Goal: Information Seeking & Learning: Learn about a topic

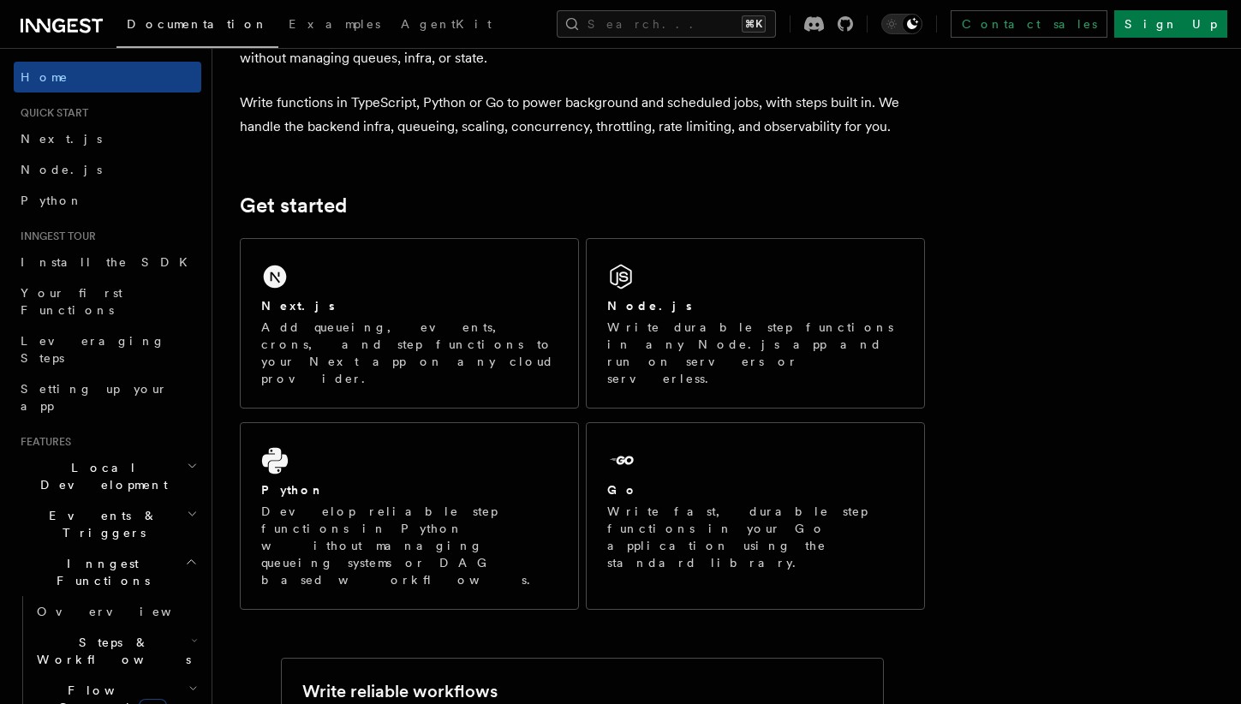
scroll to position [140, 0]
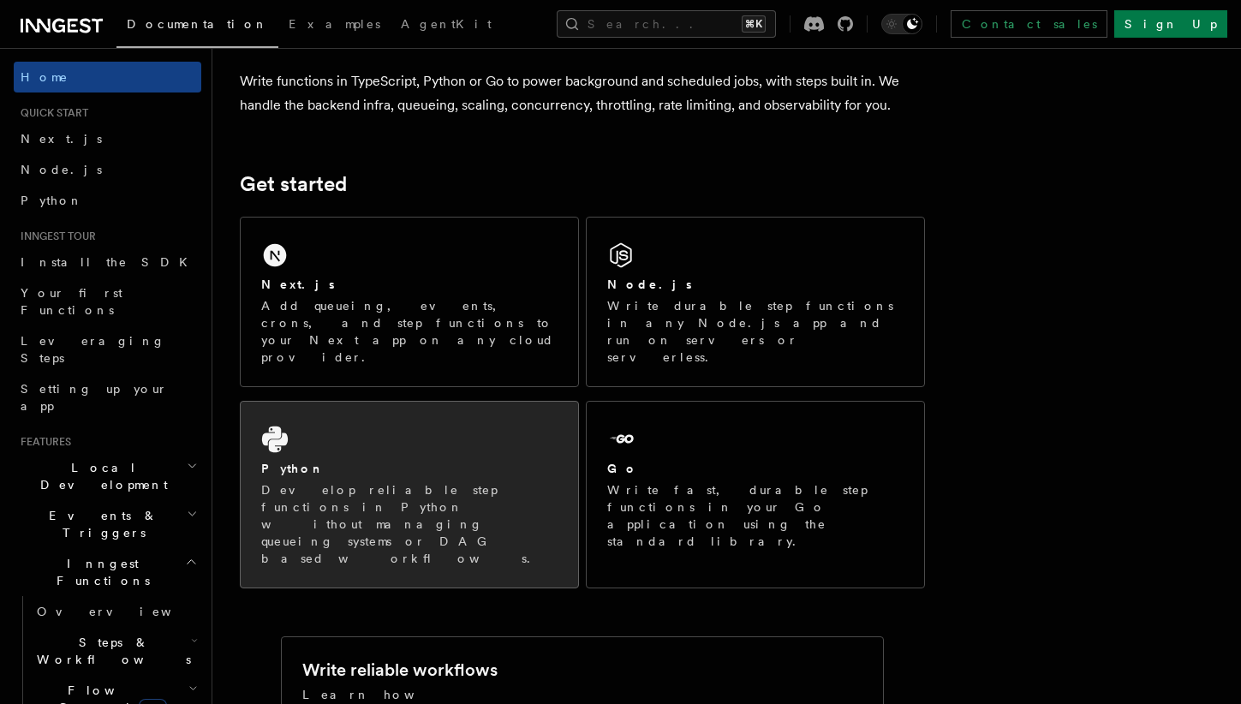
click at [495, 423] on div "Python Develop reliable step functions in Python without managing queueing syst…" at bounding box center [410, 495] width 338 height 186
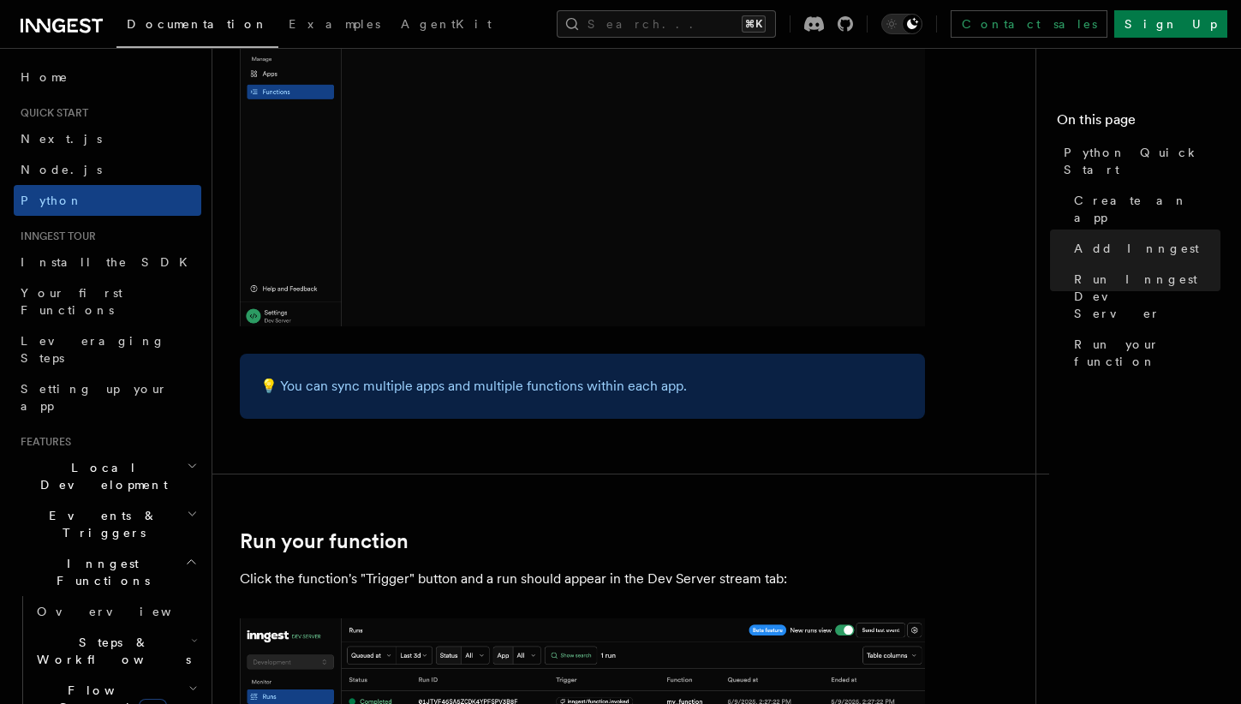
scroll to position [2989, 0]
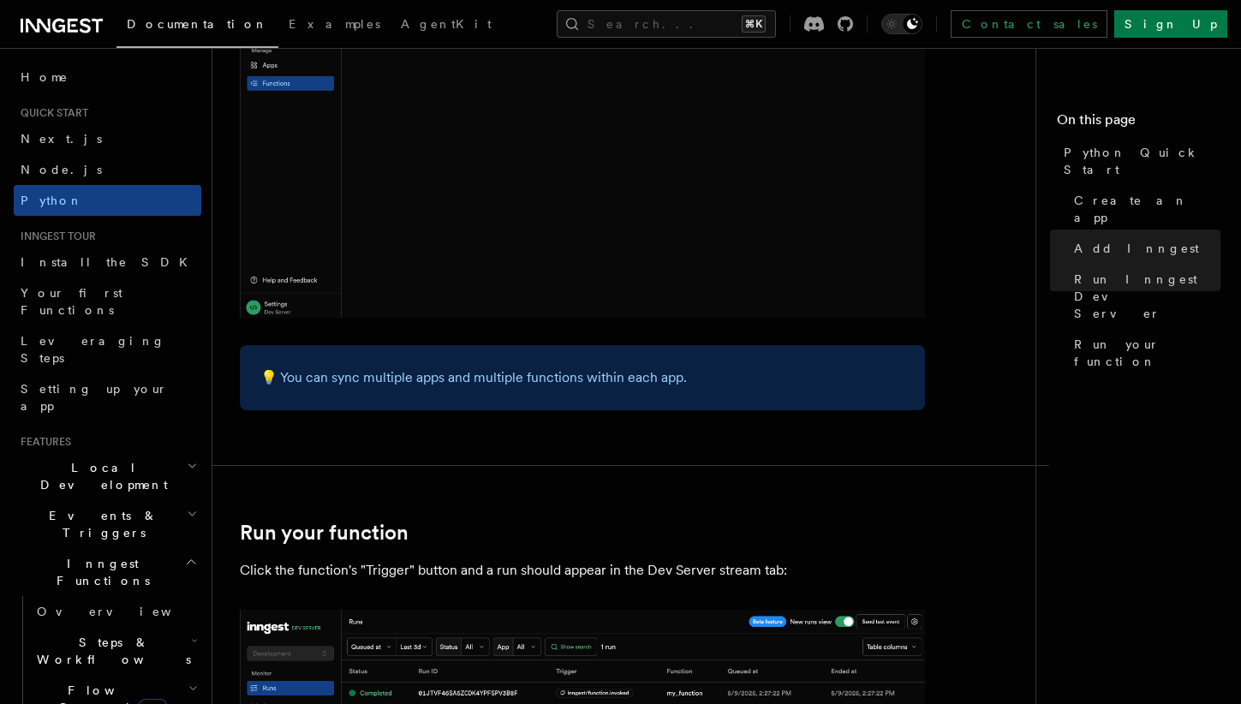
click at [92, 459] on span "Local Development" at bounding box center [100, 476] width 173 height 34
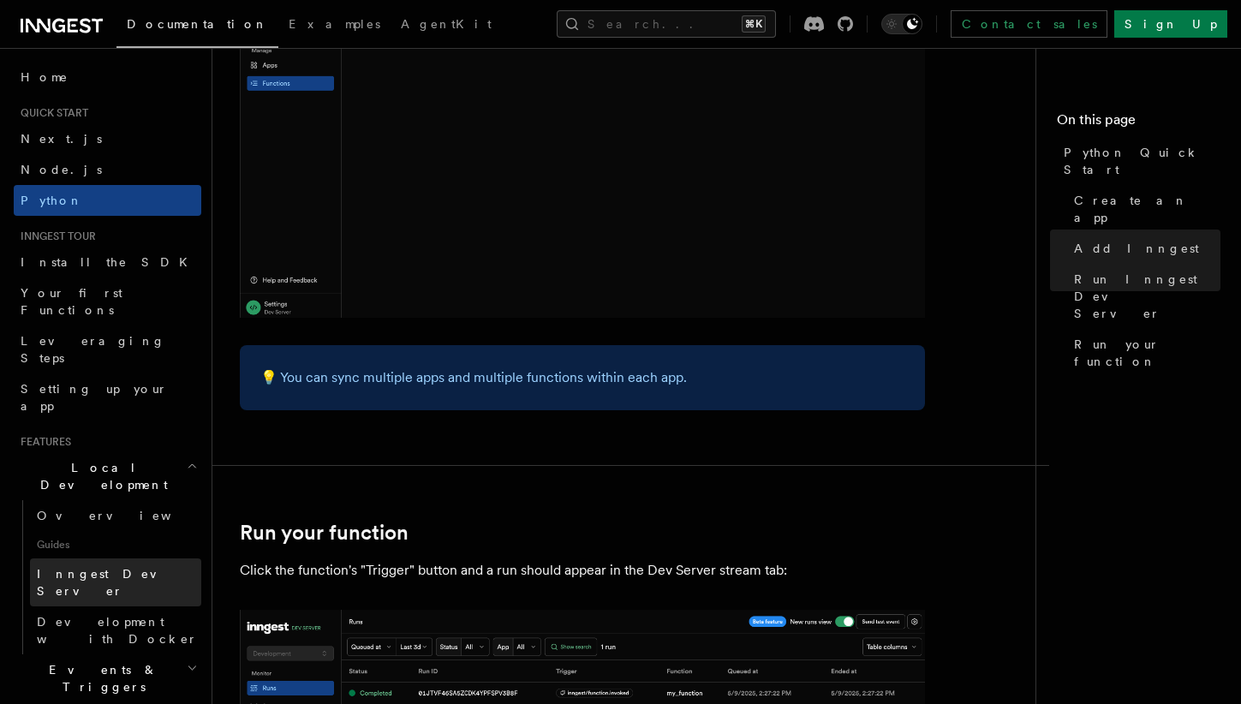
click at [93, 567] on span "Inngest Dev Server" at bounding box center [110, 582] width 146 height 31
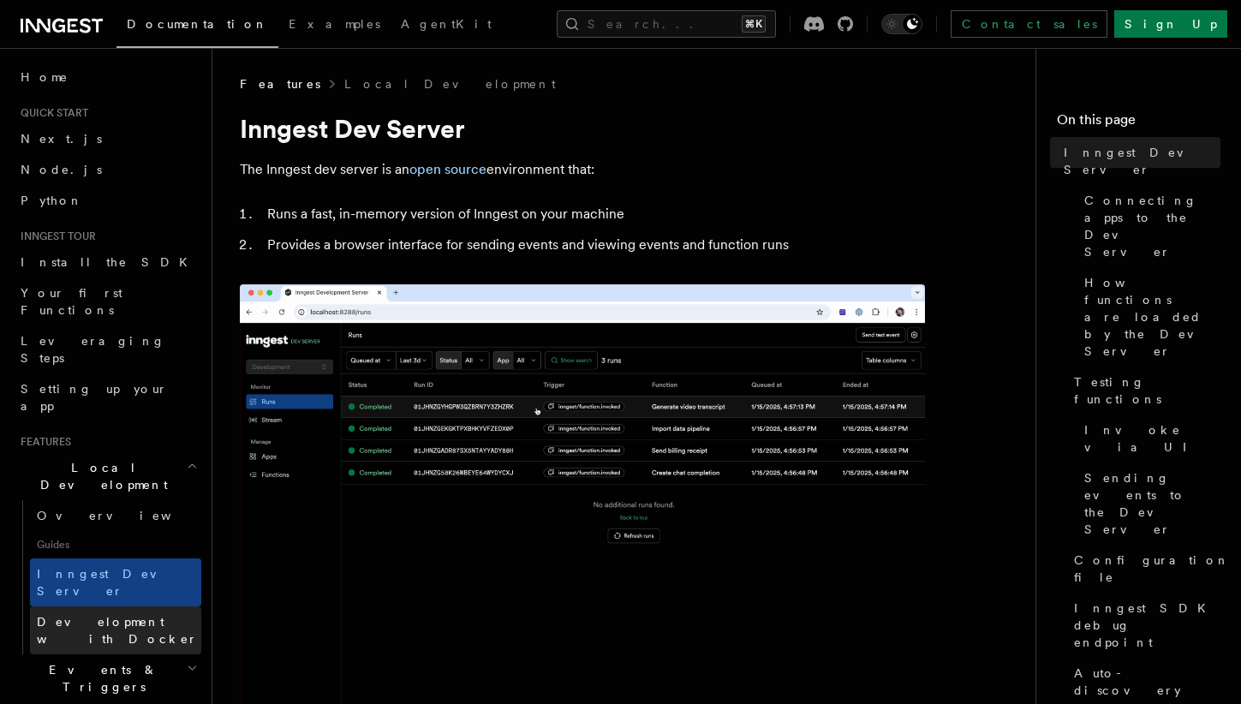
click at [95, 615] on span "Development with Docker" at bounding box center [117, 630] width 161 height 31
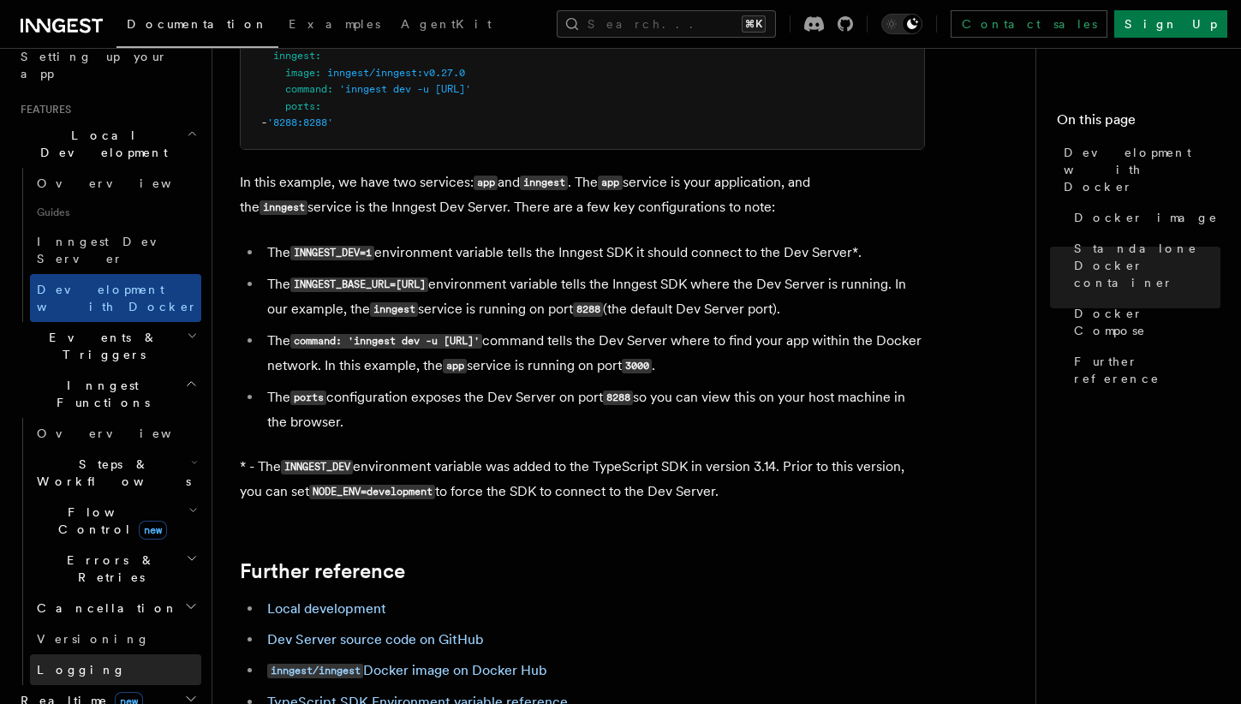
scroll to position [361, 0]
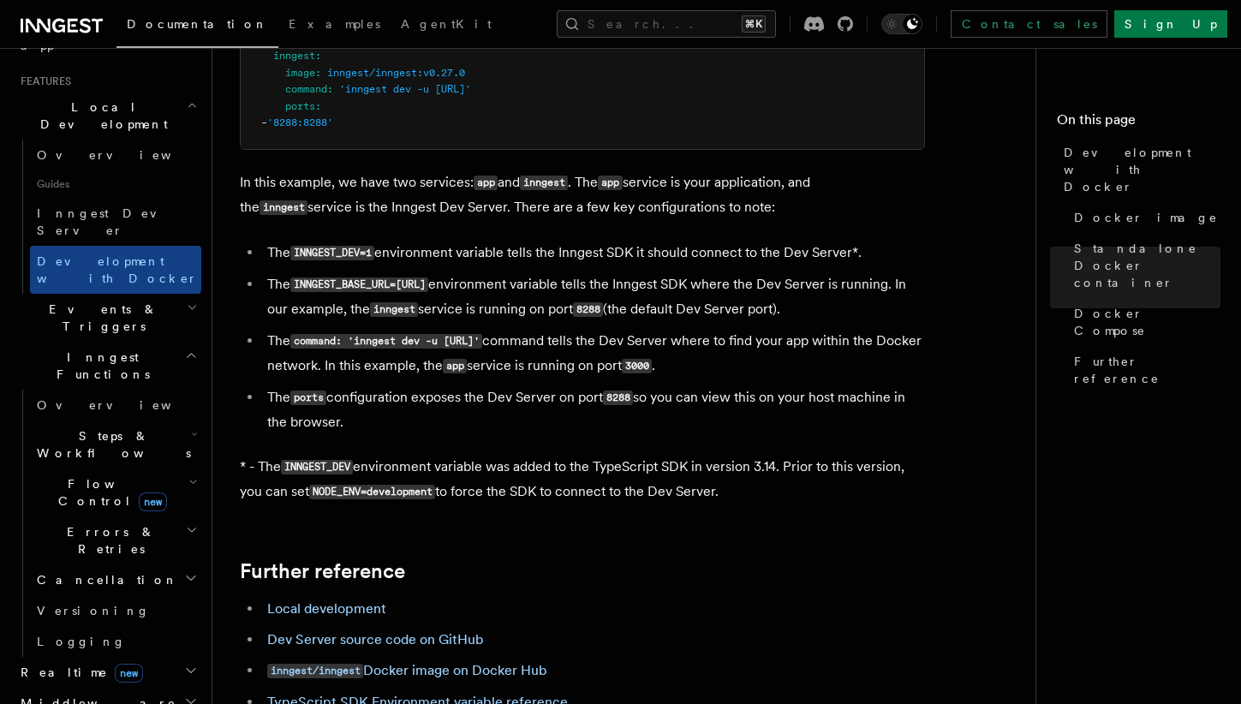
click at [127, 657] on h2 "Realtime new" at bounding box center [108, 672] width 188 height 31
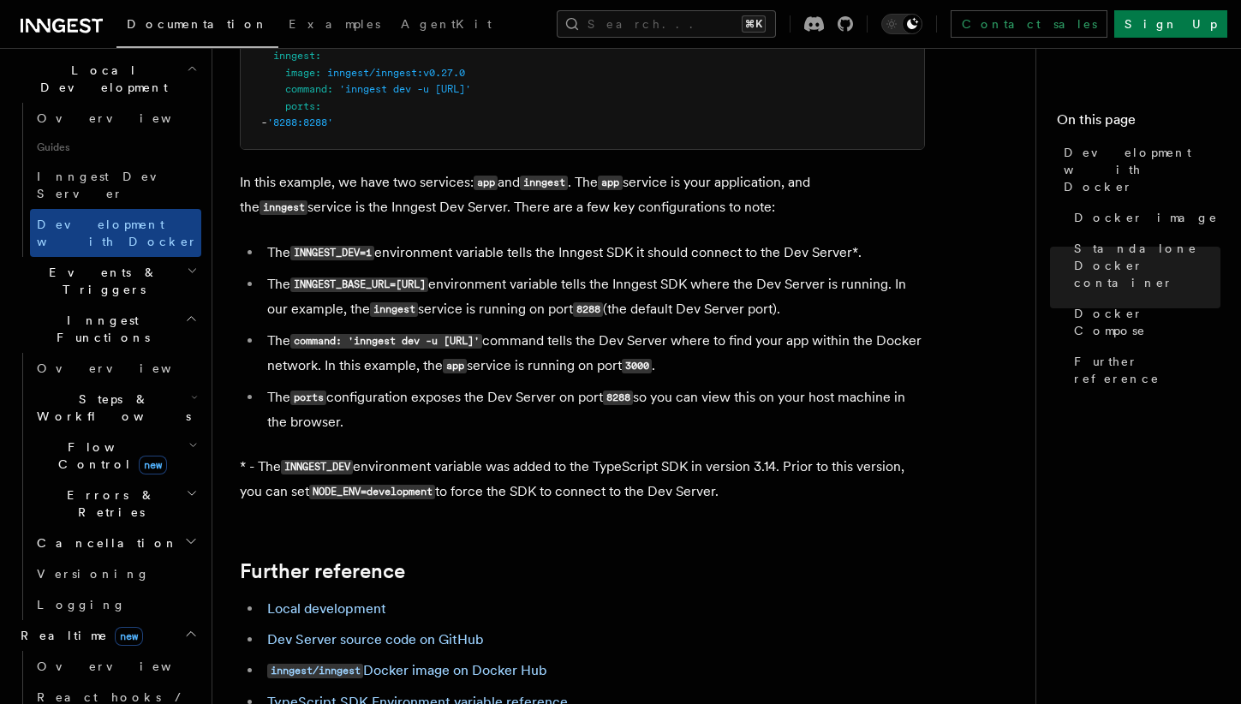
scroll to position [401, 0]
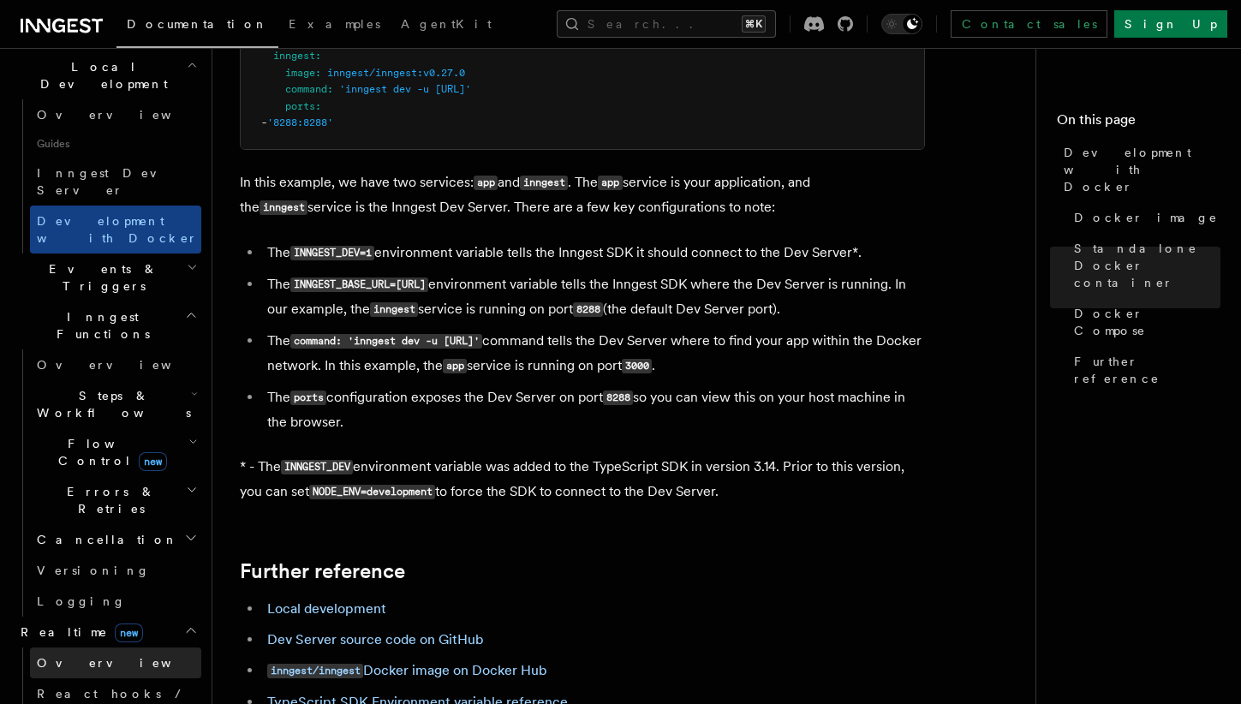
click at [102, 648] on link "Overview" at bounding box center [115, 663] width 171 height 31
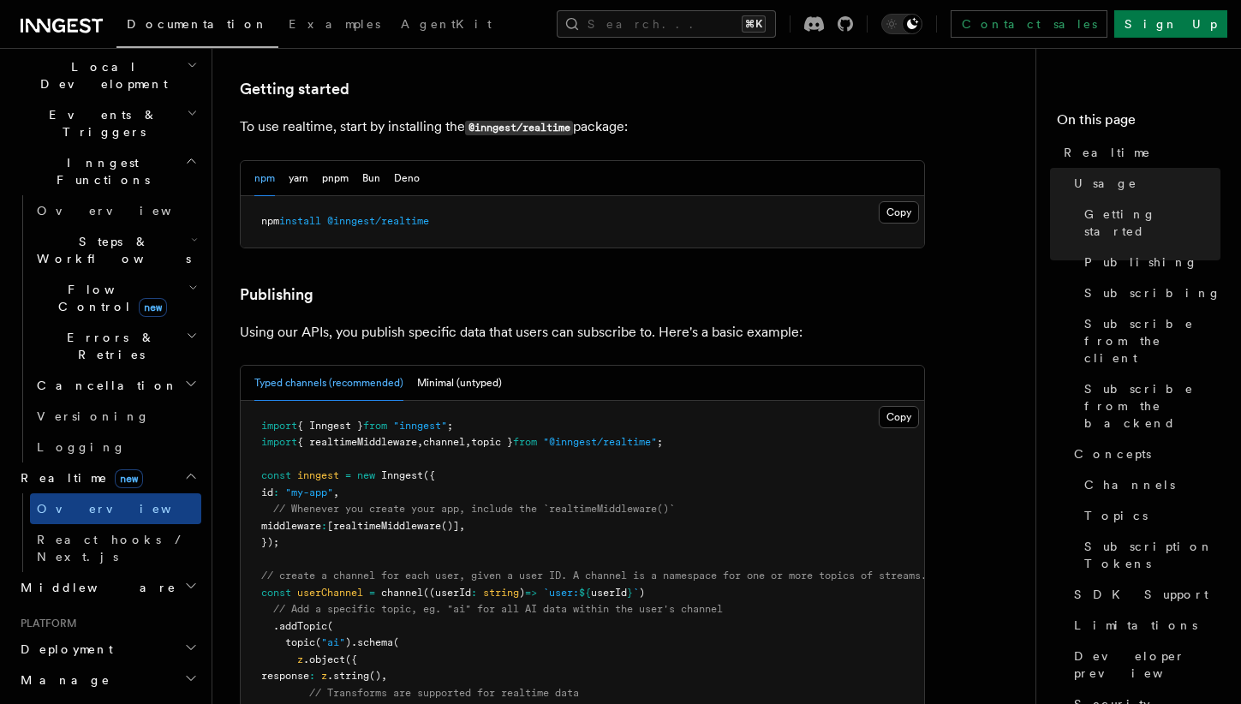
scroll to position [873, 0]
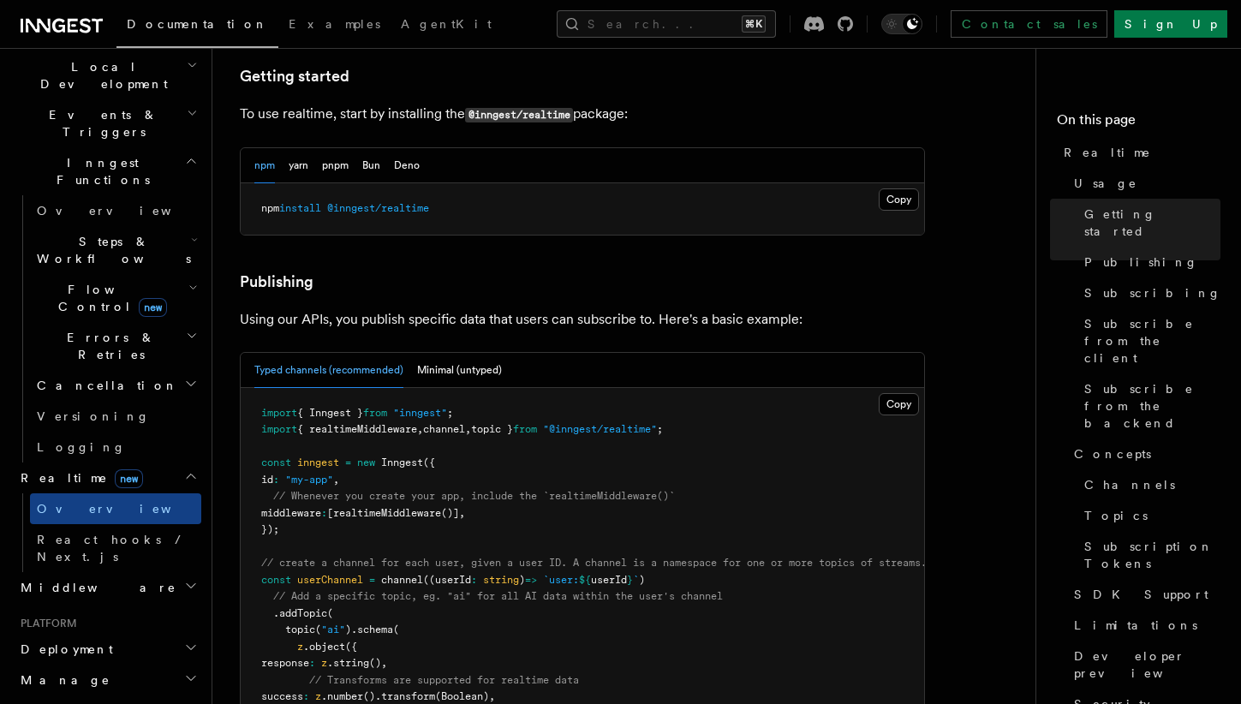
click at [76, 572] on h2 "Middleware" at bounding box center [108, 587] width 188 height 31
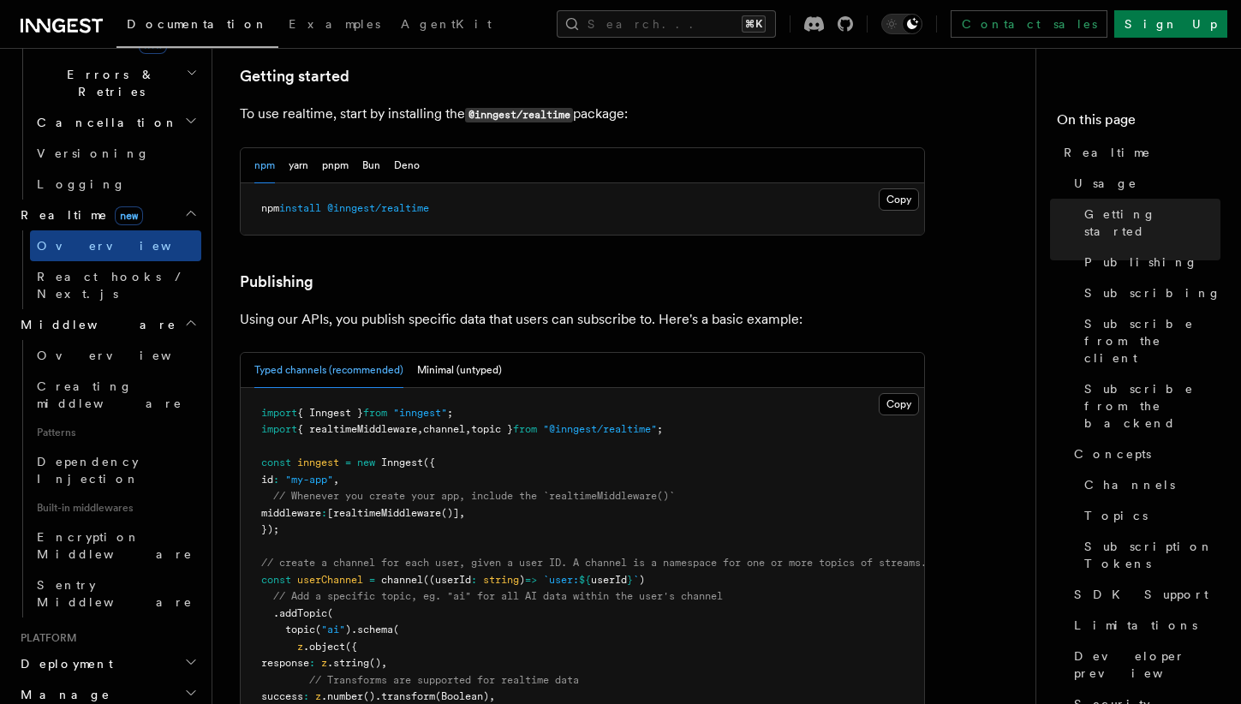
scroll to position [665, 0]
click at [81, 678] on h2 "Manage" at bounding box center [108, 693] width 188 height 31
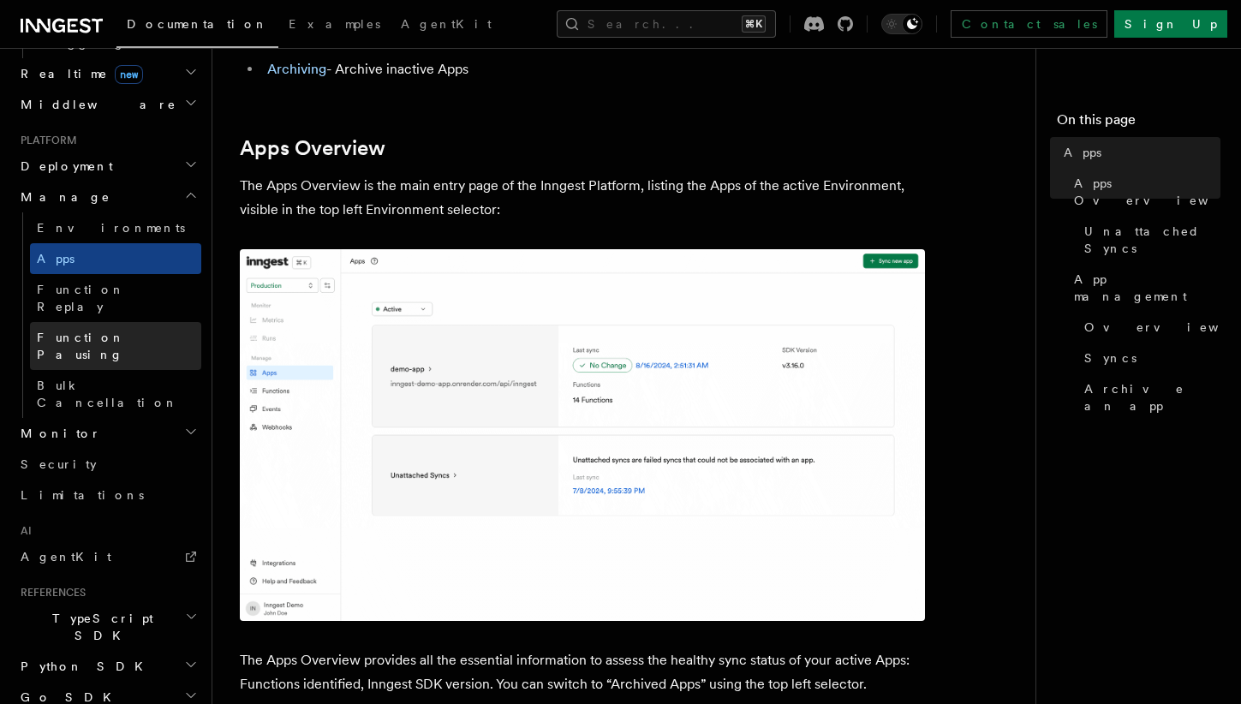
scroll to position [812, 0]
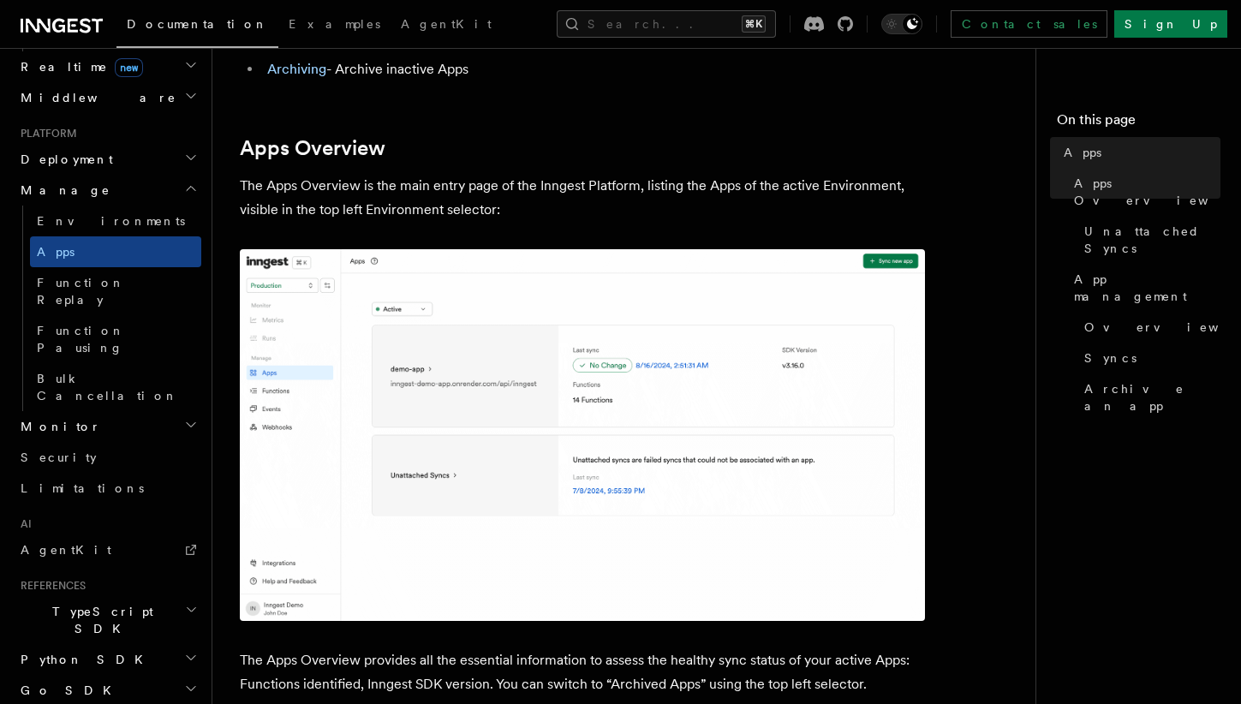
click at [68, 675] on h2 "Go SDK" at bounding box center [108, 690] width 188 height 31
